Goal: Task Accomplishment & Management: Manage account settings

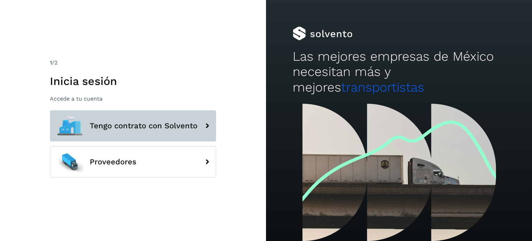
click at [165, 137] on button "Tengo contrato con Solvento" at bounding box center [133, 125] width 166 height 31
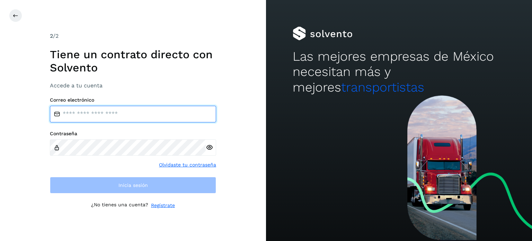
click at [105, 120] on input "email" at bounding box center [133, 114] width 166 height 17
type input "**********"
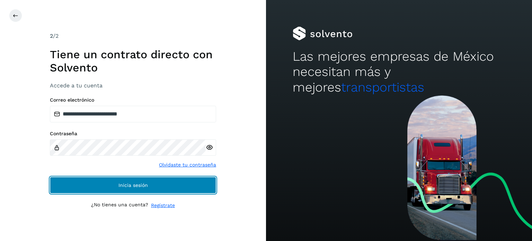
click at [124, 185] on span "Inicia sesión" at bounding box center [133, 185] width 29 height 5
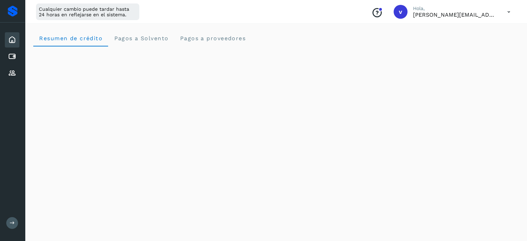
click at [506, 15] on icon at bounding box center [509, 12] width 14 height 14
click at [473, 45] on div "Cerrar sesión" at bounding box center [474, 44] width 82 height 13
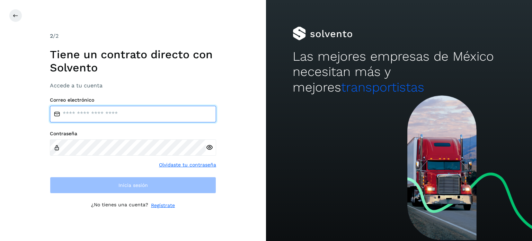
click at [108, 119] on input "email" at bounding box center [133, 114] width 166 height 17
type input "**********"
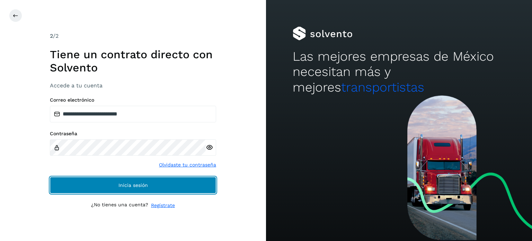
click at [112, 185] on button "Inicia sesión" at bounding box center [133, 185] width 166 height 17
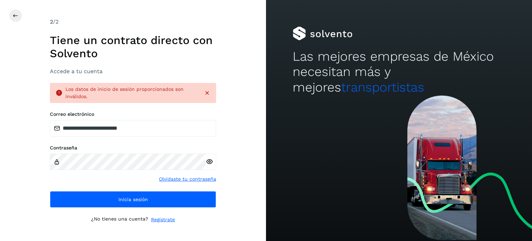
click at [210, 164] on icon at bounding box center [209, 161] width 7 height 7
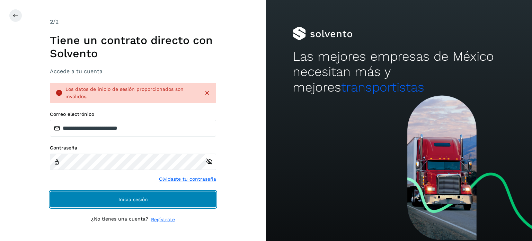
click at [164, 203] on button "Inicia sesión" at bounding box center [133, 199] width 166 height 17
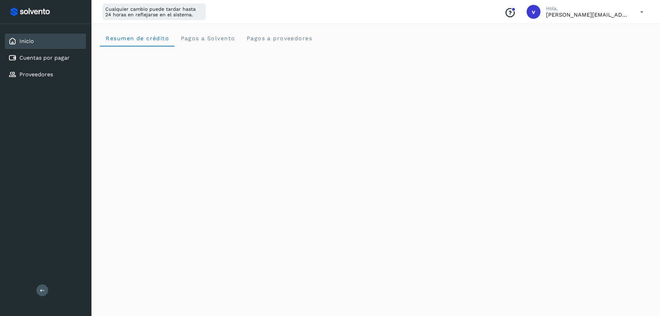
click at [532, 14] on icon at bounding box center [642, 12] width 14 height 14
click at [532, 42] on div "Cerrar sesión" at bounding box center [607, 44] width 82 height 13
